Goal: Transaction & Acquisition: Subscribe to service/newsletter

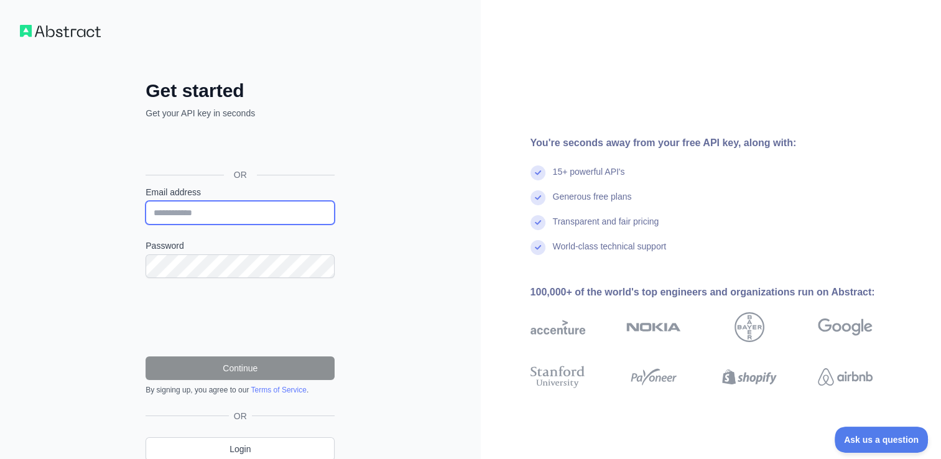
click at [323, 207] on input "Email address" at bounding box center [240, 213] width 189 height 24
click at [410, 197] on div "Get started Get your API key in seconds OR Email address Password Continue By s…" at bounding box center [240, 255] width 481 height 511
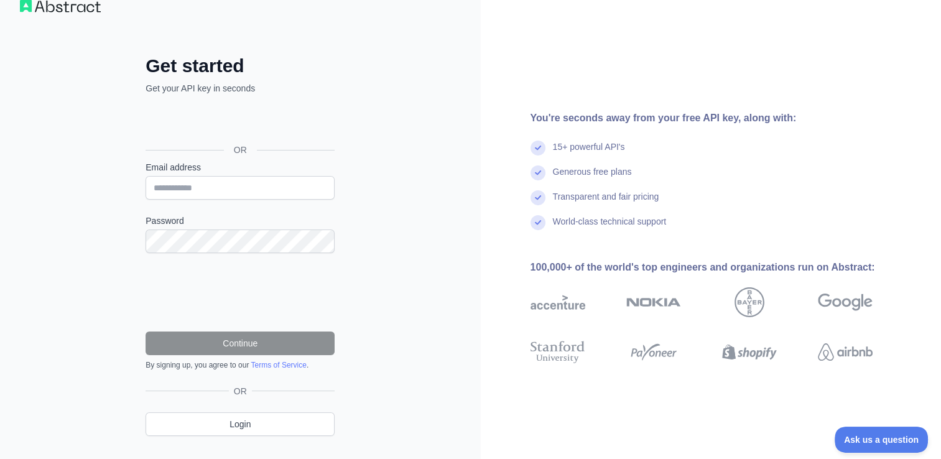
scroll to position [50, 0]
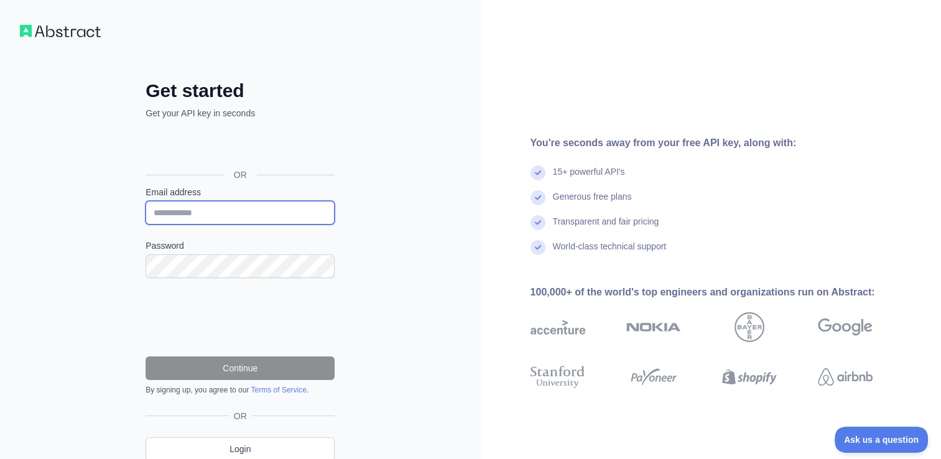
click at [252, 211] on input "Email address" at bounding box center [240, 213] width 189 height 24
click at [361, 169] on div "Get started Get your API key in seconds OR Email address Password Continue By s…" at bounding box center [240, 255] width 481 height 511
